Goal: Task Accomplishment & Management: Manage account settings

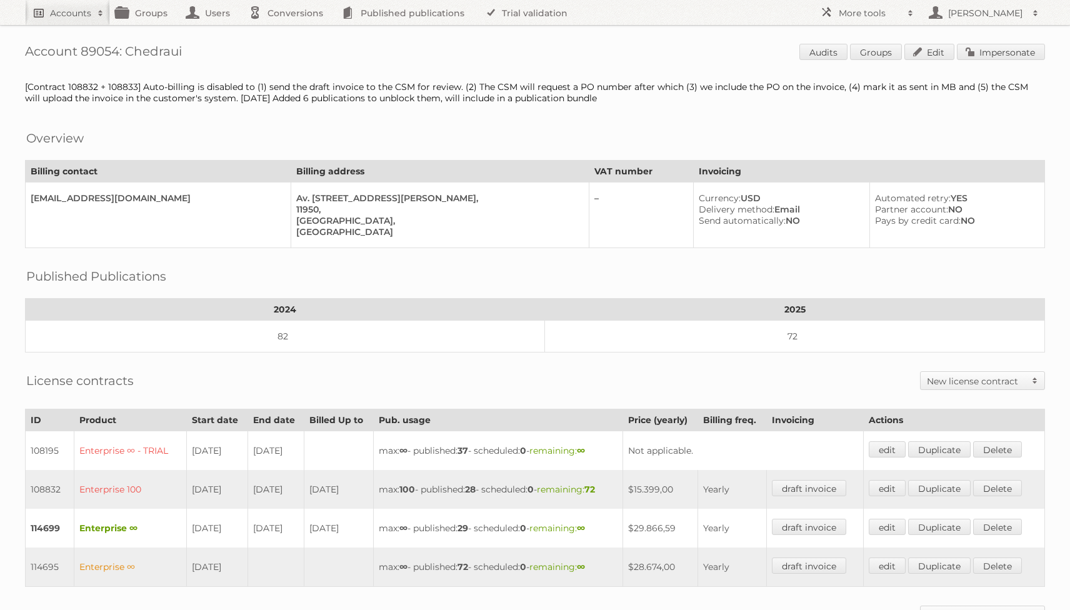
click at [62, 10] on h2 "Accounts" at bounding box center [70, 13] width 41 height 12
type input"] "gamma"
click at [288, 32] on input "Search" at bounding box center [297, 41] width 19 height 19
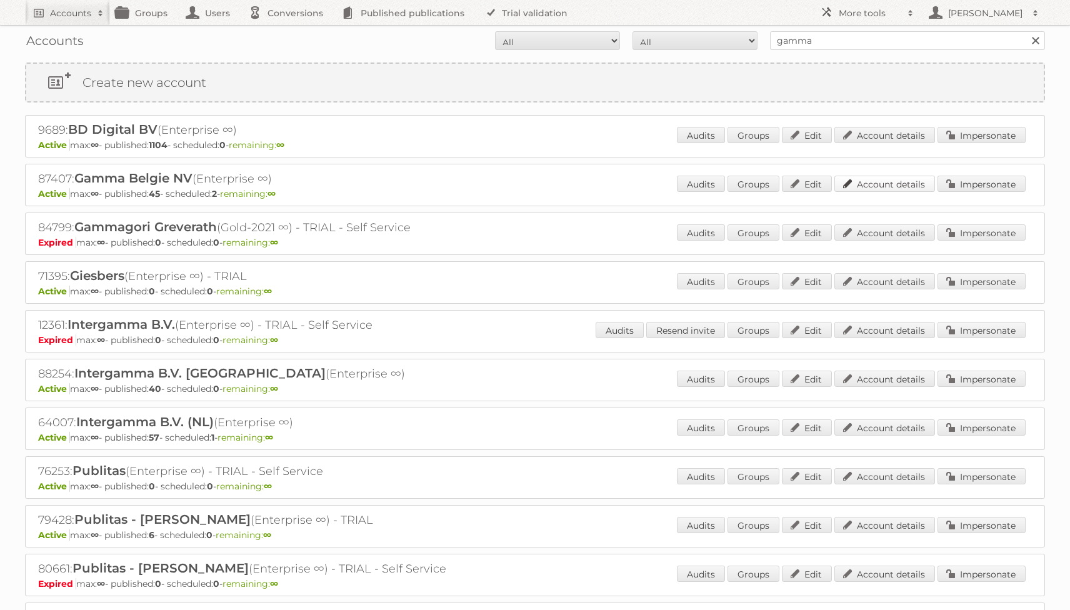
click at [875, 190] on link "Account details" at bounding box center [884, 184] width 101 height 16
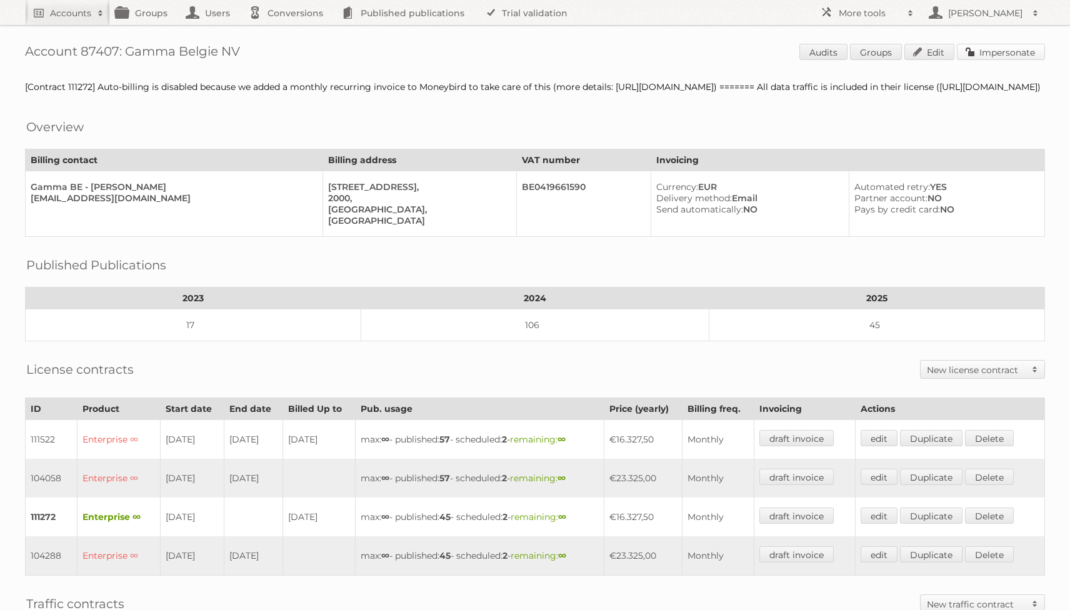
click at [968, 52] on link "Impersonate" at bounding box center [1001, 52] width 88 height 16
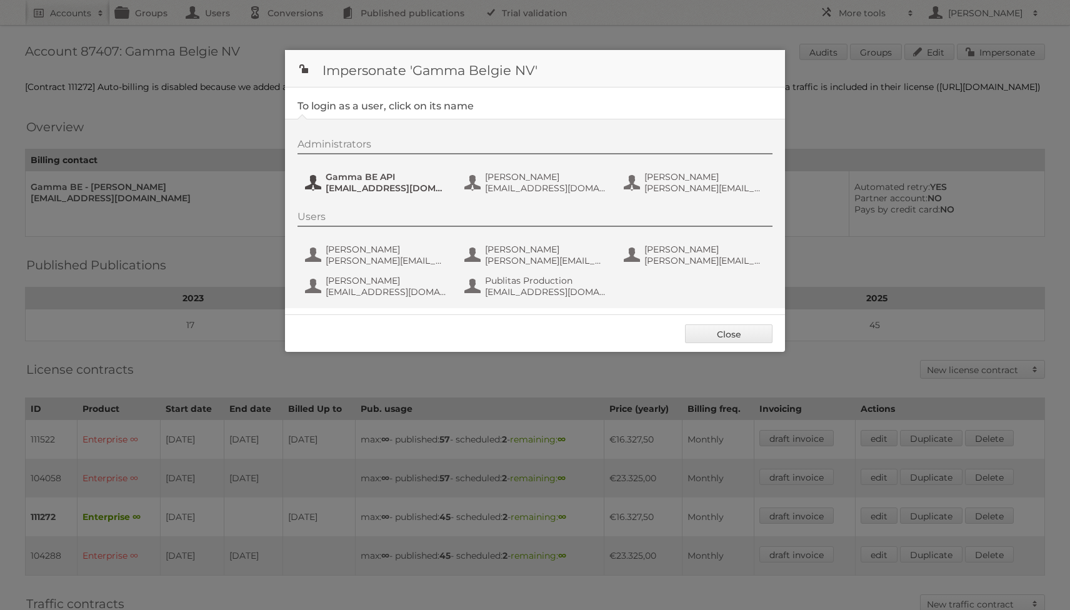
click at [342, 182] on span "[EMAIL_ADDRESS][DOMAIN_NAME]" at bounding box center [386, 187] width 121 height 11
